Goal: Task Accomplishment & Management: Complete application form

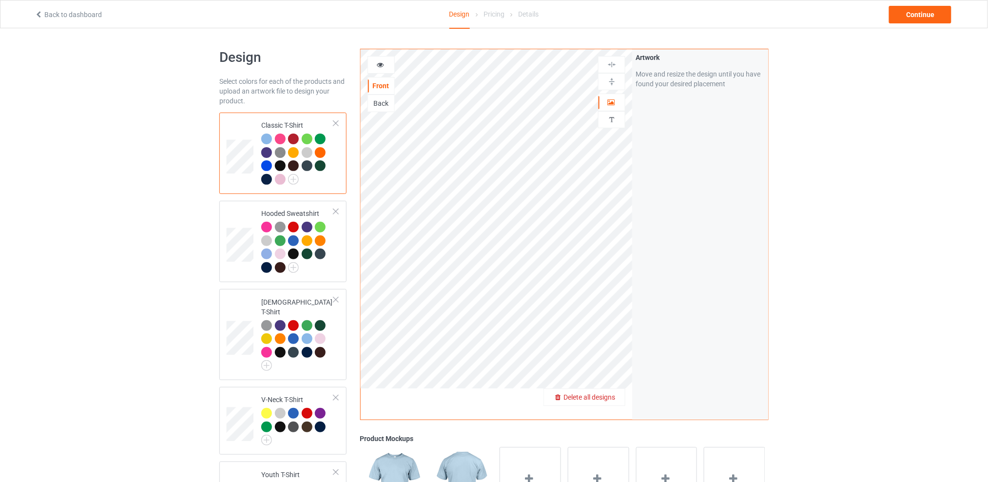
click at [610, 398] on span "Delete all designs" at bounding box center [589, 397] width 52 height 8
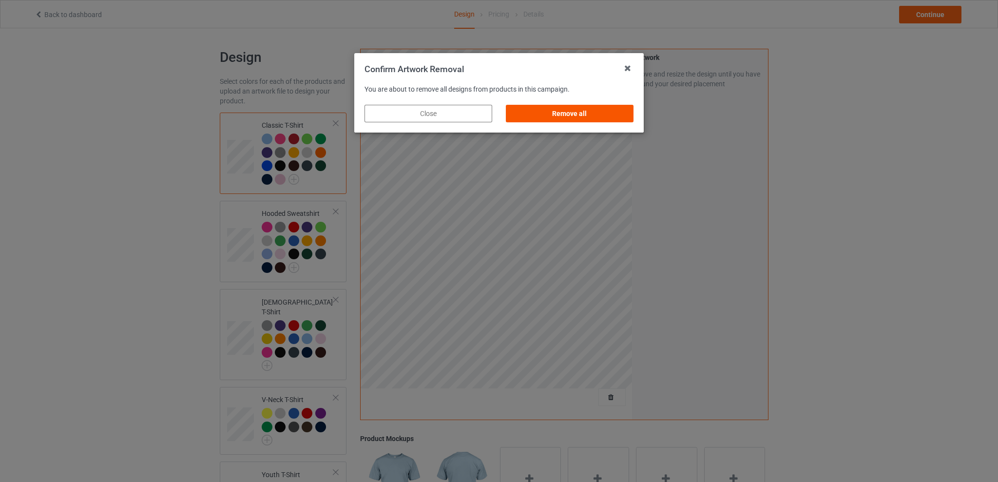
click at [590, 116] on div "Remove all" at bounding box center [570, 114] width 128 height 18
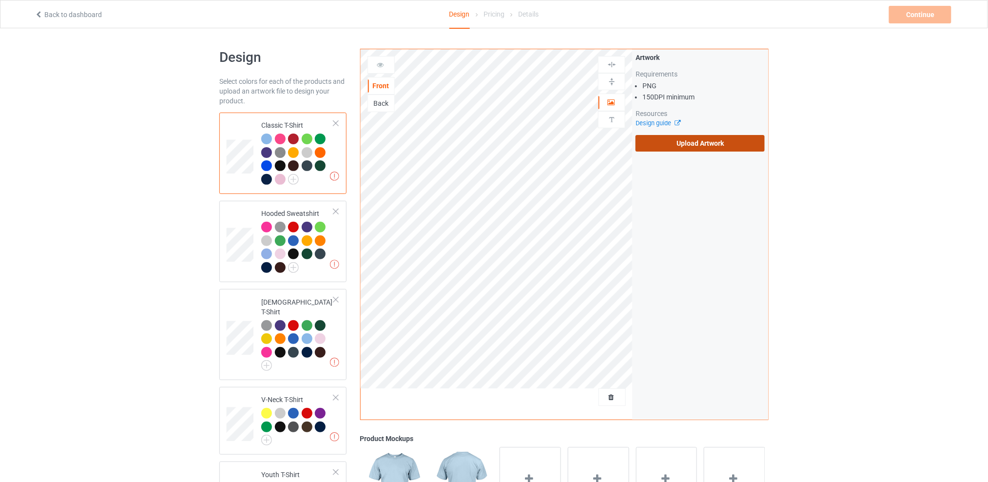
click at [655, 141] on label "Upload Artwork" at bounding box center [699, 143] width 129 height 17
click at [0, 0] on input "Upload Artwork" at bounding box center [0, 0] width 0 height 0
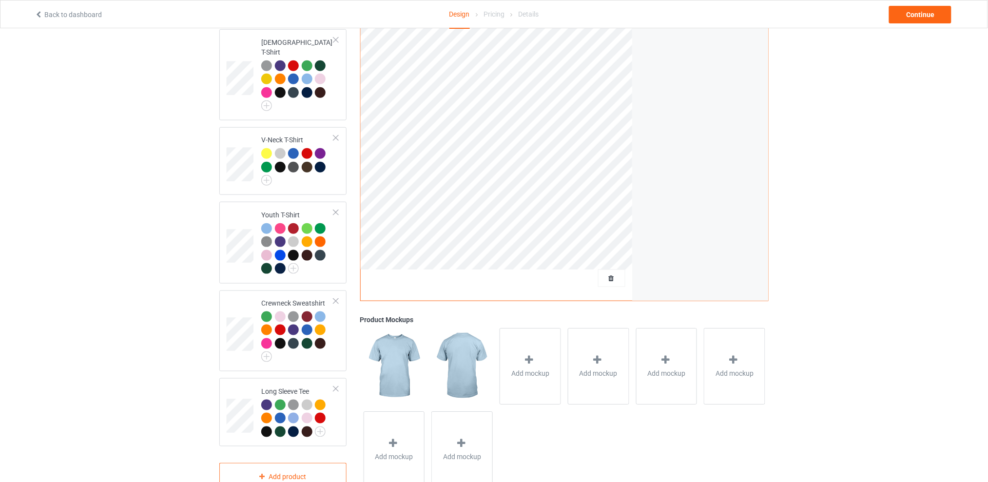
scroll to position [65, 0]
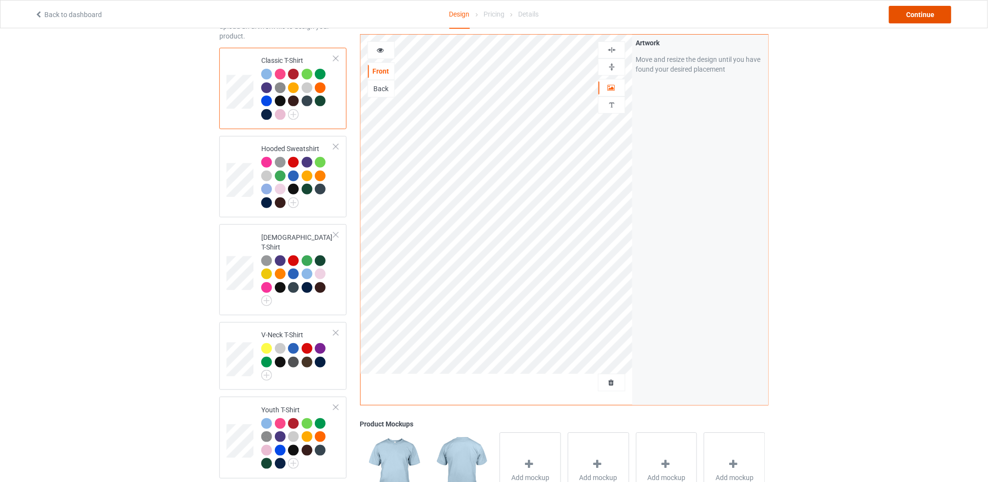
click at [913, 14] on div "Continue" at bounding box center [920, 15] width 62 height 18
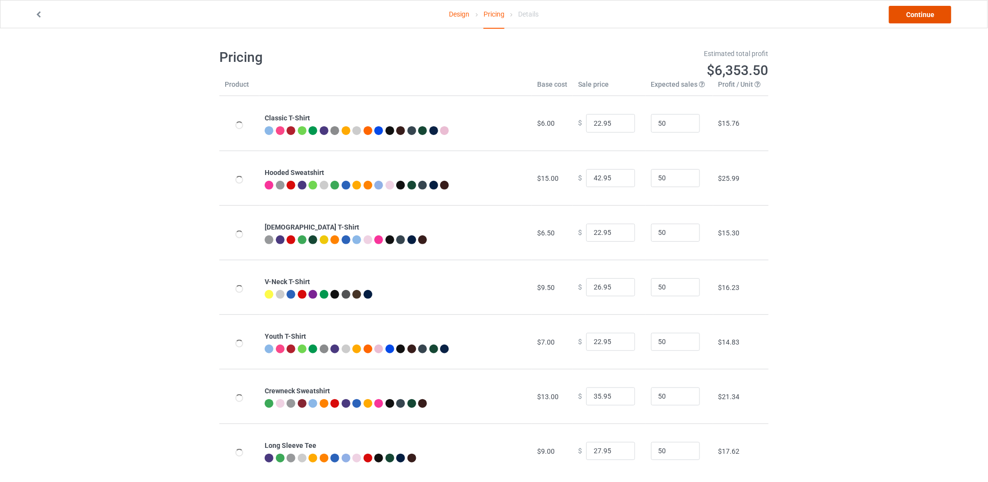
click at [913, 14] on link "Continue" at bounding box center [920, 15] width 62 height 18
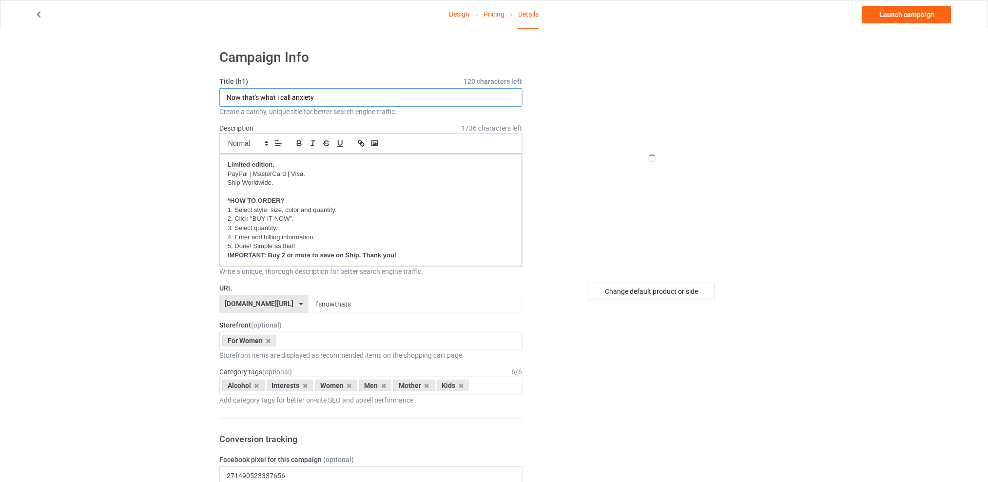
drag, startPoint x: 331, startPoint y: 94, endPoint x: 129, endPoint y: 97, distance: 202.7
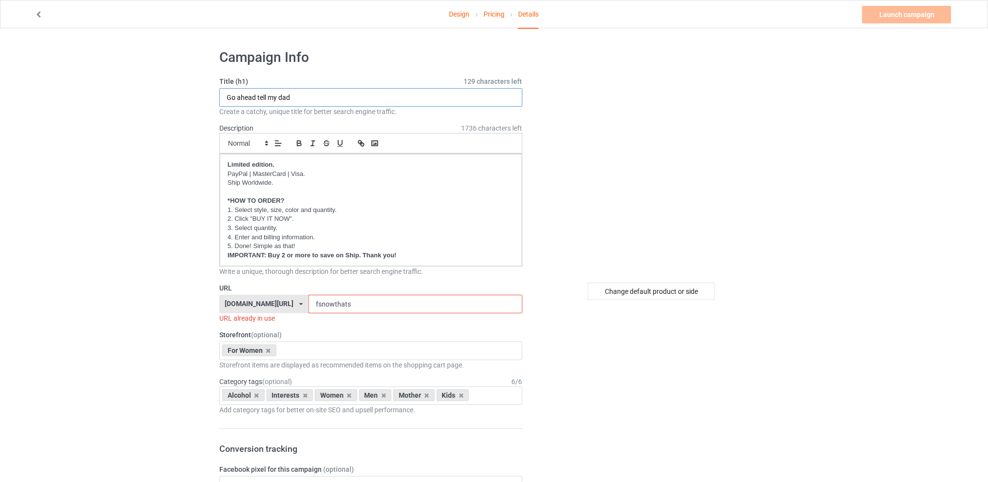
type input "Go ahead tell my dad"
drag, startPoint x: 367, startPoint y: 302, endPoint x: 271, endPoint y: 304, distance: 96.5
click at [271, 304] on div "[DOMAIN_NAME][URL] [DOMAIN_NAME][URL] [DOMAIN_NAME][URL] [DOMAIN_NAME][URL] 5d7…" at bounding box center [370, 304] width 303 height 19
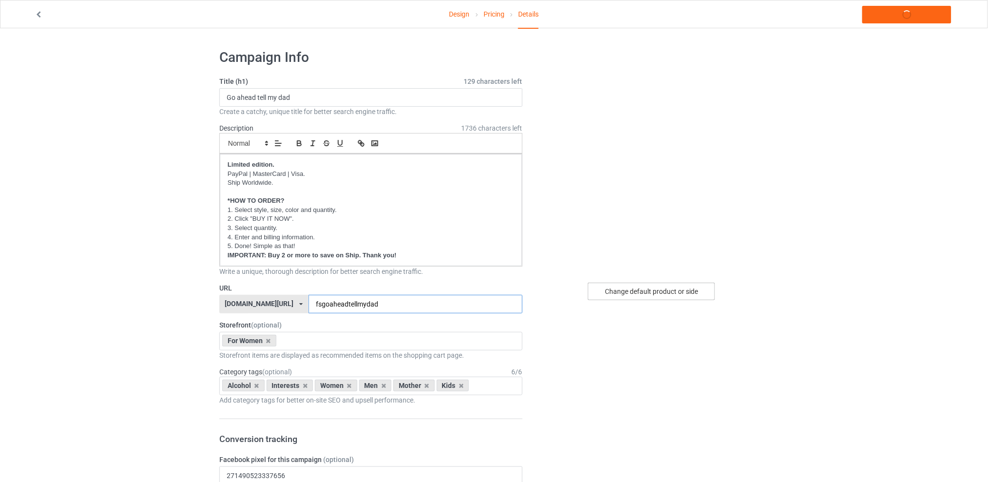
type input "fsgoaheadtellmydad"
click at [627, 293] on div "Change default product or side" at bounding box center [651, 292] width 127 height 18
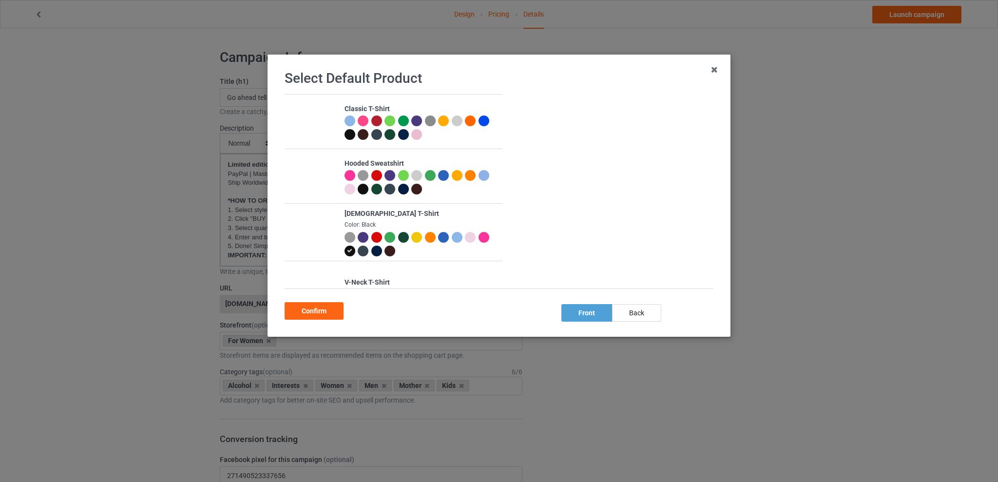
click at [375, 236] on div at bounding box center [376, 237] width 11 height 11
click at [328, 309] on div "Confirm" at bounding box center [314, 311] width 59 height 18
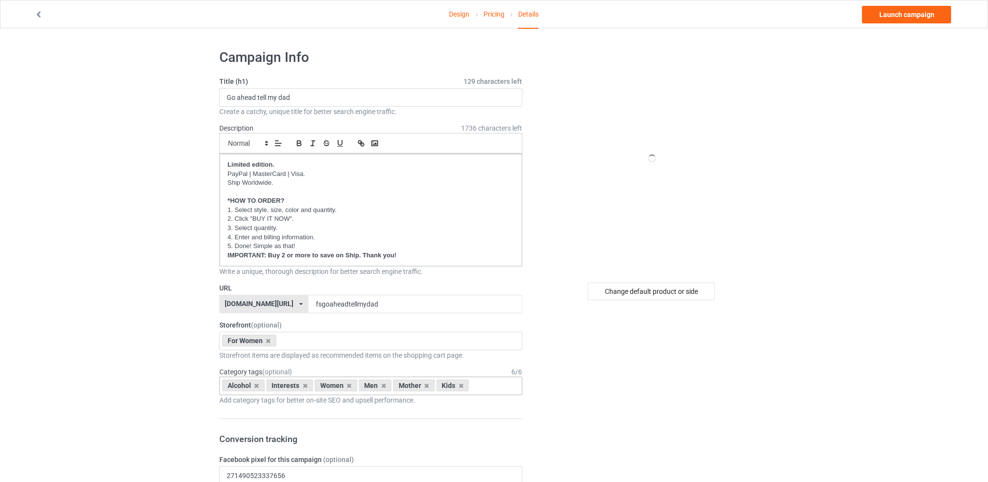
click at [253, 385] on div "Alcohol" at bounding box center [243, 386] width 42 height 12
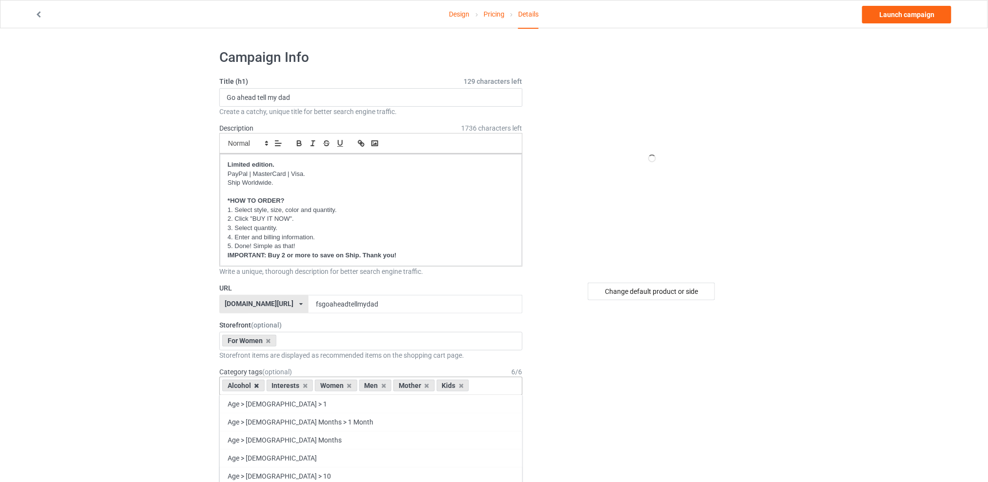
click at [257, 385] on icon at bounding box center [256, 385] width 5 height 6
click at [264, 386] on div "Interests" at bounding box center [245, 386] width 47 height 12
click at [262, 386] on icon at bounding box center [261, 385] width 5 height 6
click at [290, 386] on icon at bounding box center [290, 385] width 5 height 6
click at [298, 386] on icon at bounding box center [299, 385] width 5 height 6
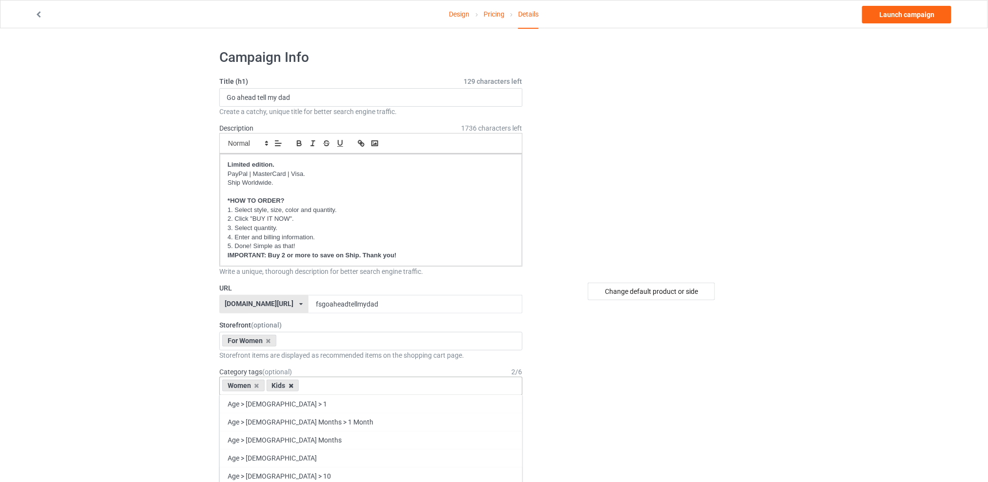
click at [292, 385] on icon at bounding box center [290, 385] width 5 height 6
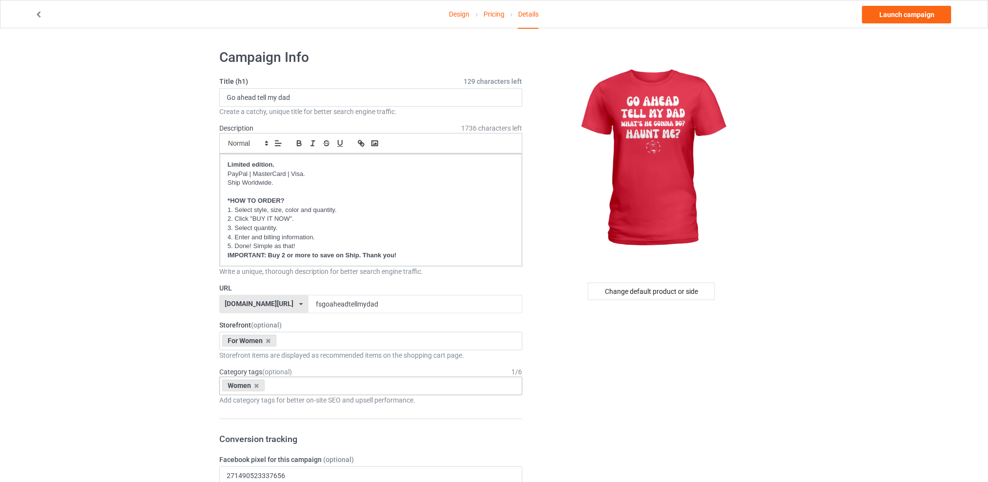
click at [899, 18] on link "Launch campaign" at bounding box center [906, 15] width 89 height 18
